Goal: Task Accomplishment & Management: Complete application form

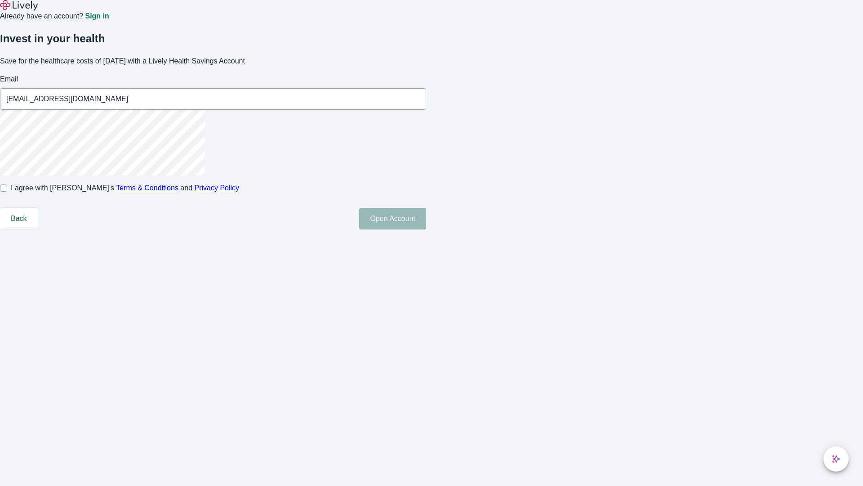
click at [7, 192] on input "I agree with Lively’s Terms & Conditions and Privacy Policy" at bounding box center [3, 187] width 7 height 7
checkbox input "true"
click at [426, 229] on button "Open Account" at bounding box center [392, 219] width 67 height 22
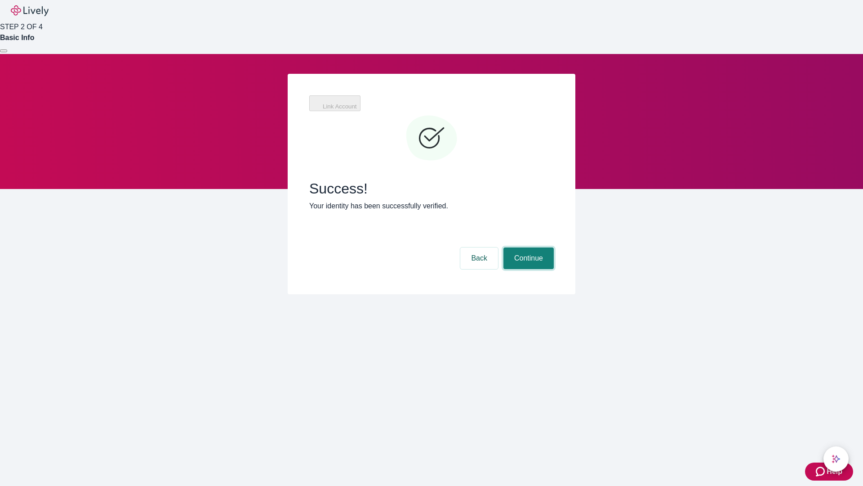
click at [527, 247] on button "Continue" at bounding box center [529, 258] width 50 height 22
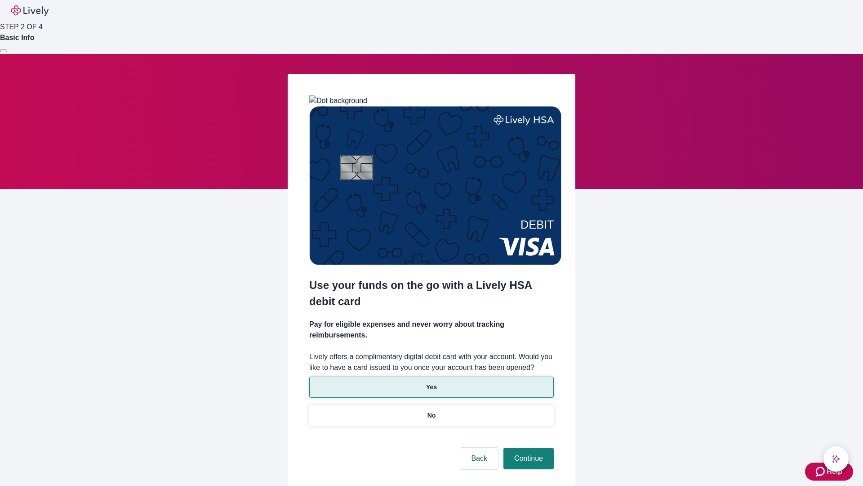
click at [431, 382] on p "Yes" at bounding box center [431, 386] width 11 height 9
click at [527, 447] on button "Continue" at bounding box center [529, 458] width 50 height 22
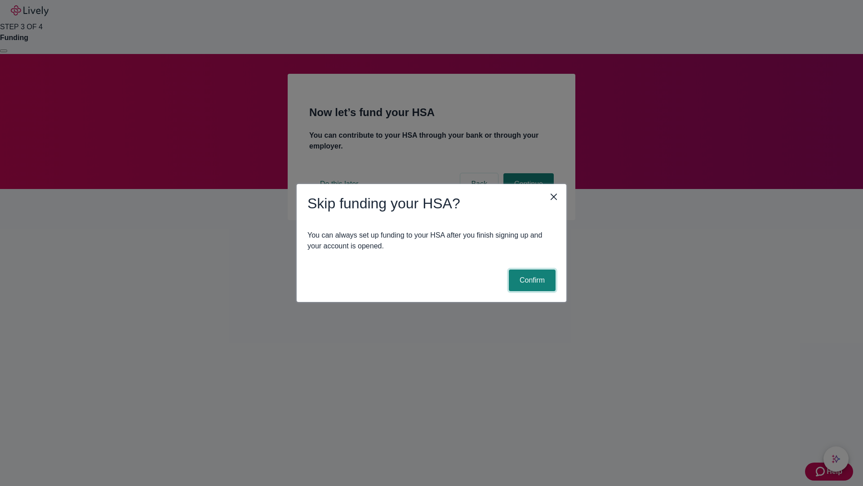
click at [531, 280] on button "Confirm" at bounding box center [532, 280] width 47 height 22
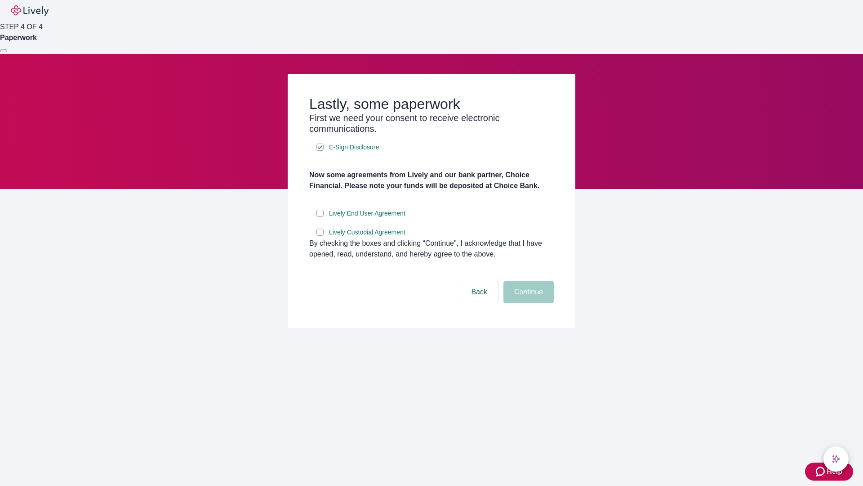
click at [320, 217] on input "Lively End User Agreement" at bounding box center [320, 213] width 7 height 7
checkbox input "true"
click at [320, 236] on input "Lively Custodial Agreement" at bounding box center [320, 231] width 7 height 7
checkbox input "true"
click at [527, 303] on button "Continue" at bounding box center [529, 292] width 50 height 22
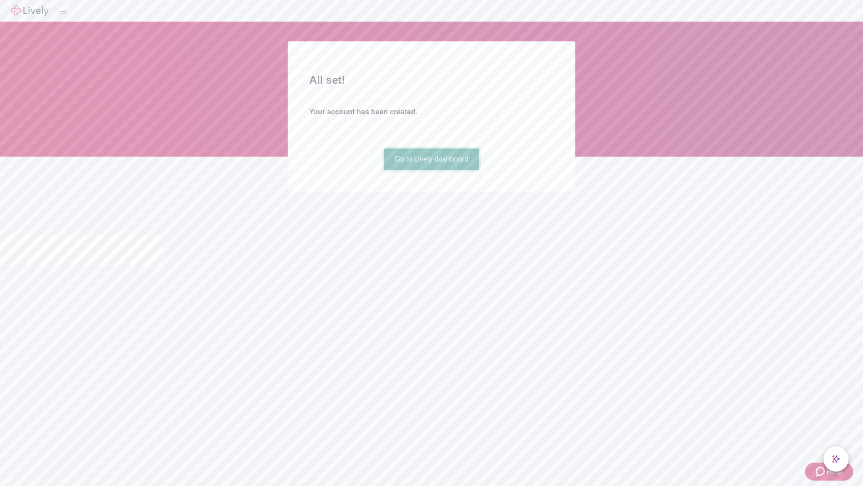
click at [431, 170] on link "Go to Lively dashboard" at bounding box center [432, 159] width 96 height 22
